Goal: Information Seeking & Learning: Understand process/instructions

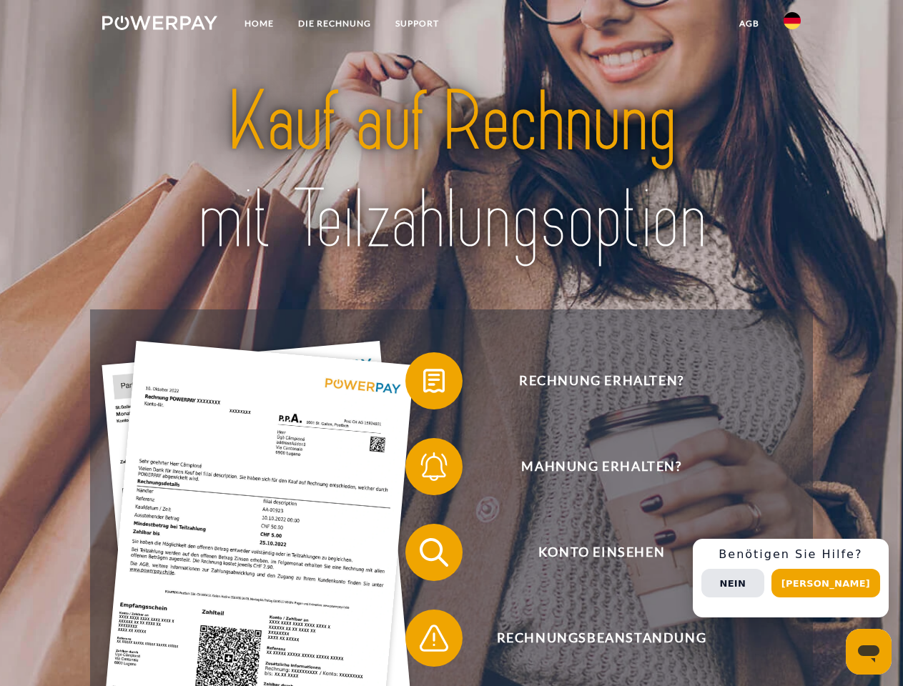
click at [159, 25] on img at bounding box center [159, 23] width 115 height 14
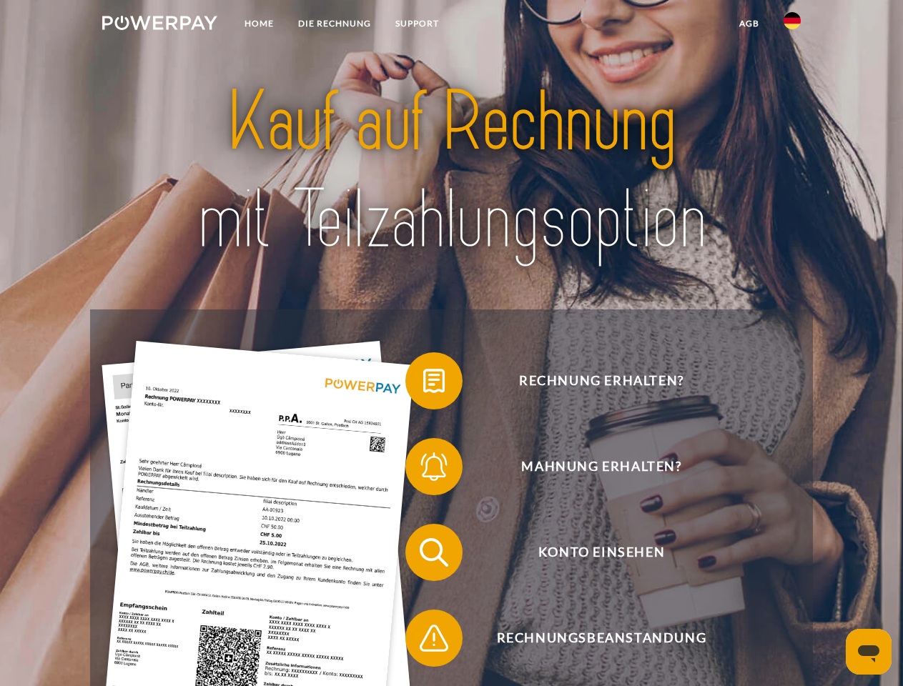
click at [792, 25] on img at bounding box center [792, 20] width 17 height 17
click at [749, 24] on link "agb" at bounding box center [749, 24] width 44 height 26
click at [423, 384] on span at bounding box center [412, 380] width 71 height 71
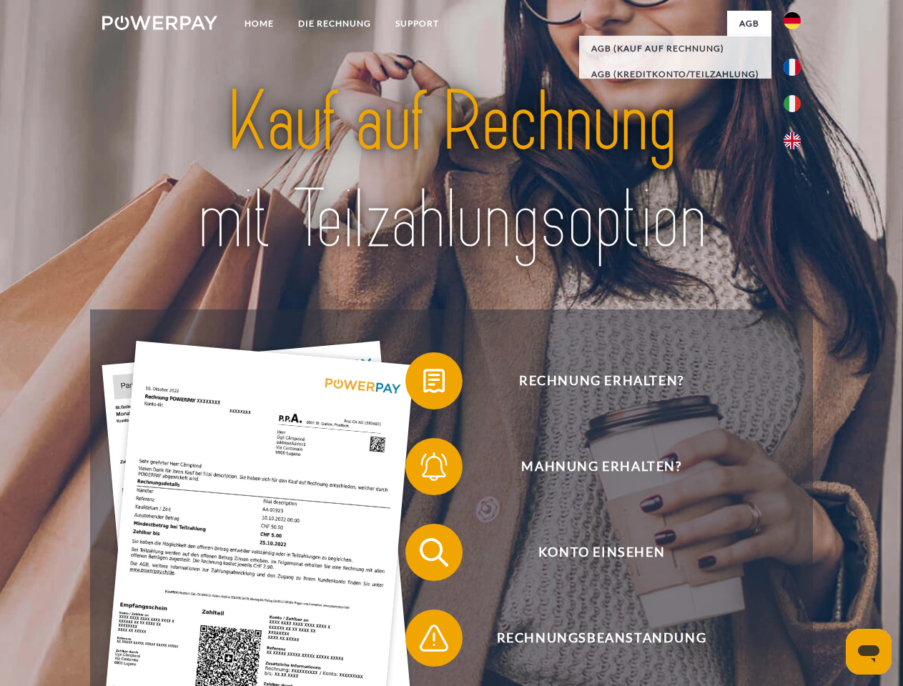
click at [423, 470] on span at bounding box center [412, 466] width 71 height 71
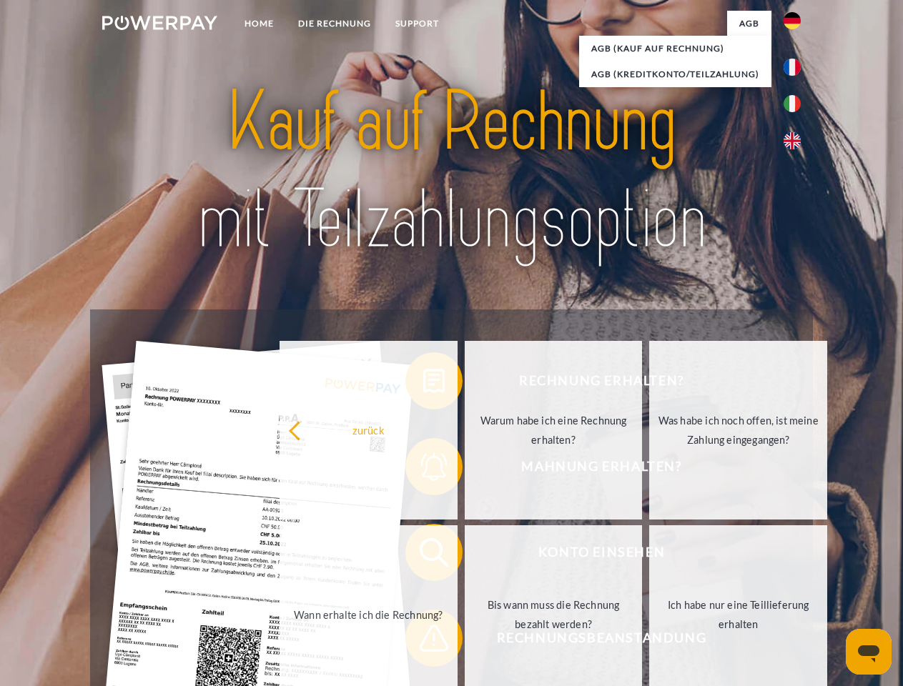
click at [465, 556] on link "Bis wann muss die Rechnung bezahlt werden?" at bounding box center [554, 615] width 178 height 179
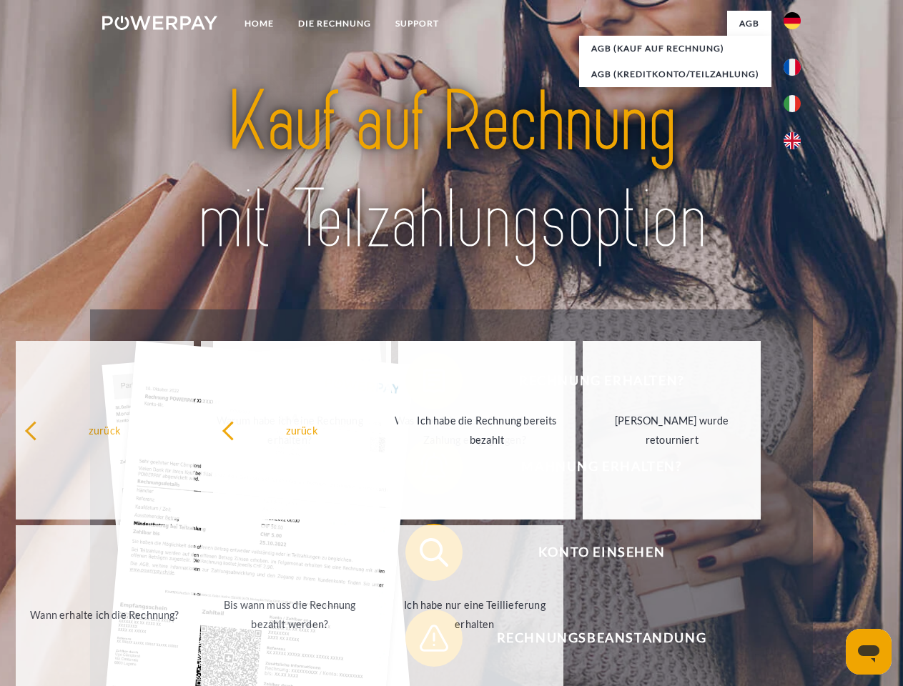
click at [423, 641] on span at bounding box center [412, 638] width 71 height 71
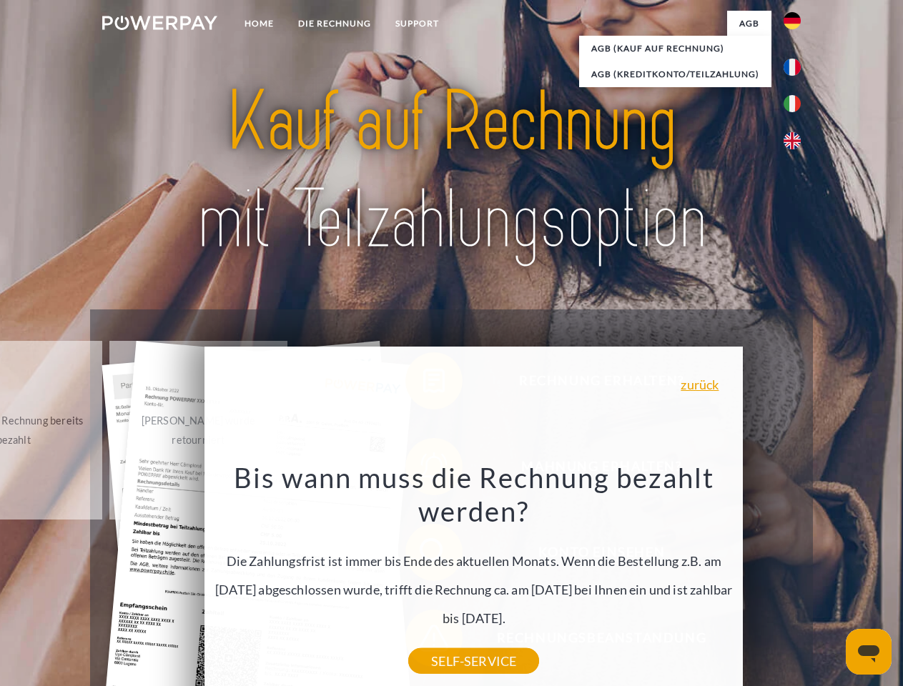
click at [796, 578] on div "Rechnung erhalten? Mahnung erhalten? Konto einsehen" at bounding box center [451, 596] width 722 height 572
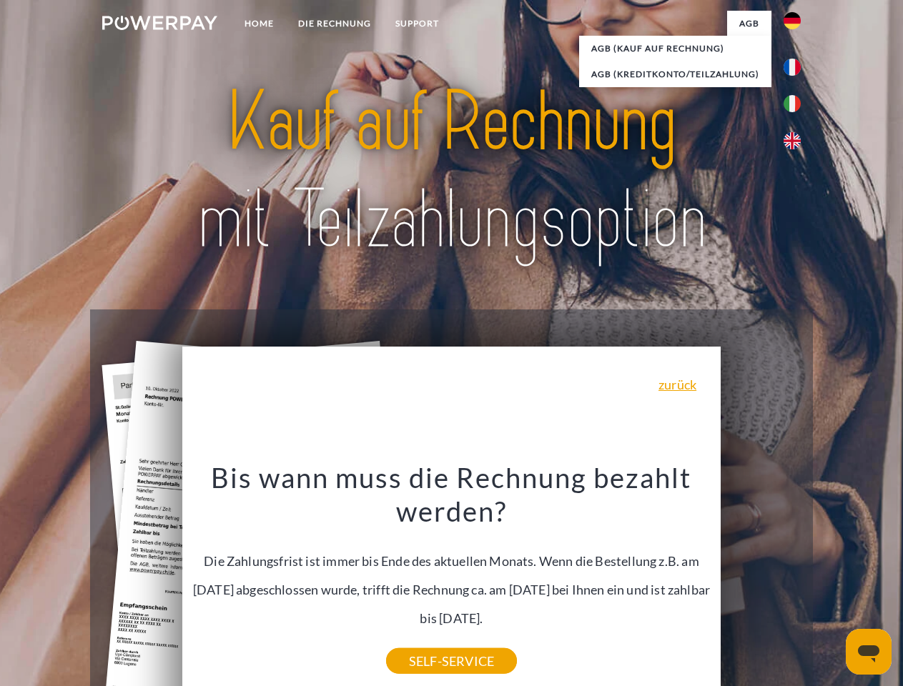
click at [761, 581] on span "Konto einsehen" at bounding box center [601, 552] width 350 height 57
click at [831, 583] on header "Home DIE RECHNUNG SUPPORT" at bounding box center [451, 493] width 903 height 987
